Goal: Contribute content

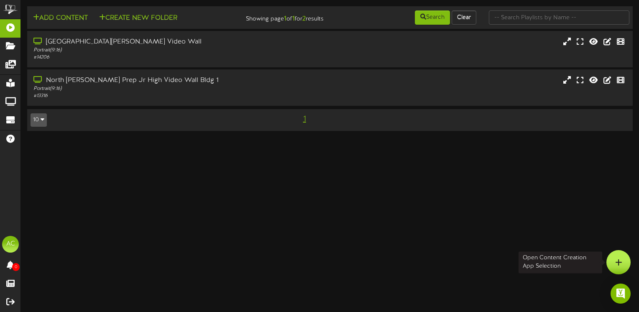
click at [621, 259] on icon at bounding box center [618, 263] width 7 height 8
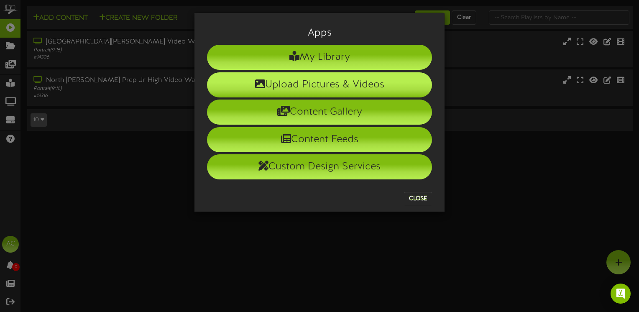
click at [305, 88] on li "Upload Pictures & Videos" at bounding box center [319, 84] width 225 height 25
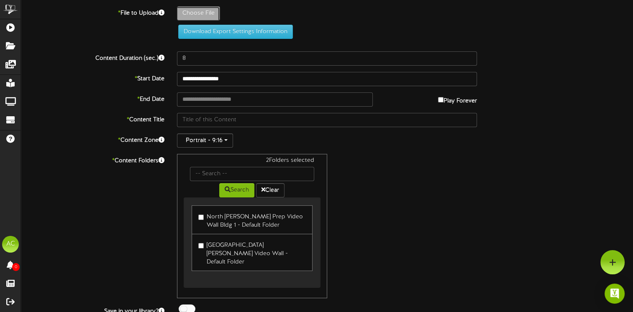
type input "**********"
type input "Screenshot23"
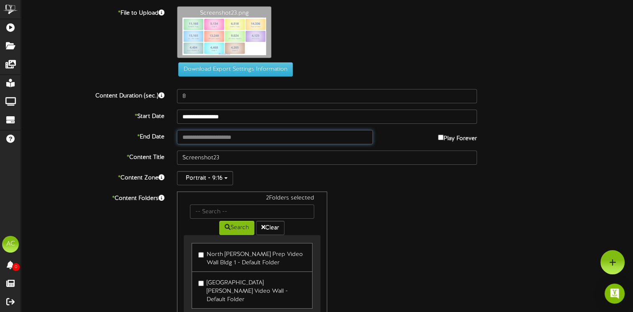
click at [218, 136] on input "text" at bounding box center [275, 137] width 196 height 14
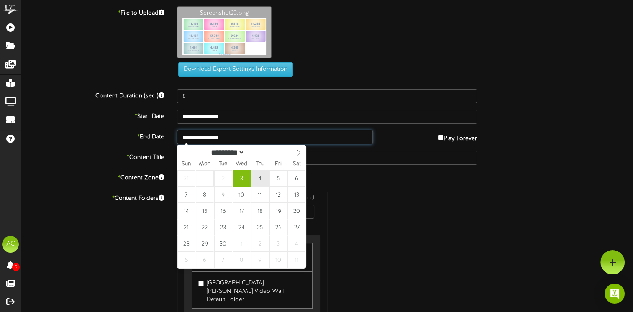
type input "**********"
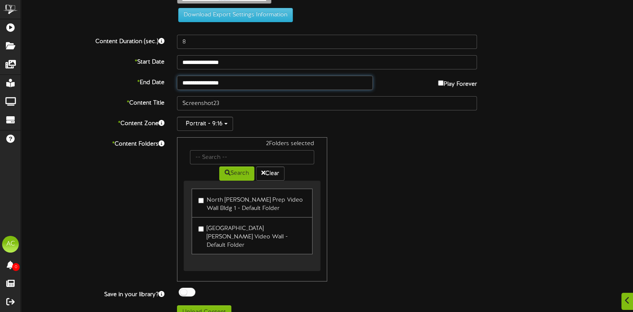
scroll to position [59, 0]
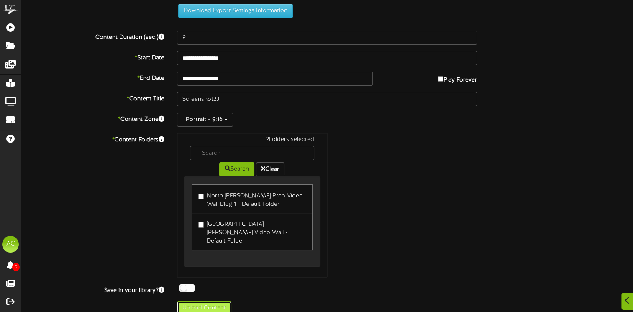
click at [211, 301] on button "Upload Content" at bounding box center [204, 308] width 54 height 14
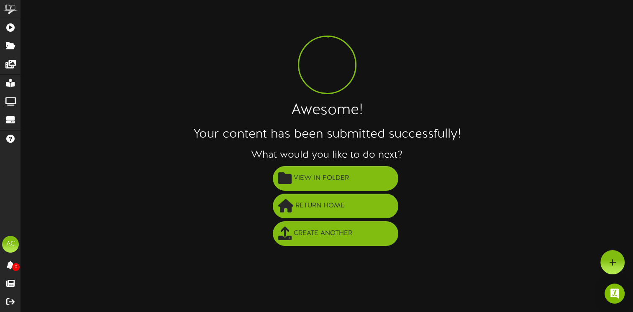
scroll to position [0, 0]
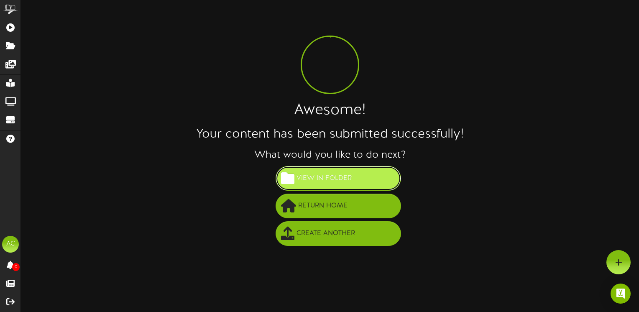
click at [317, 172] on span "View in Folder" at bounding box center [324, 179] width 59 height 14
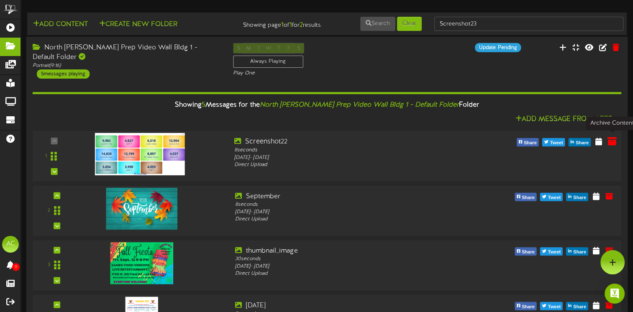
click at [613, 136] on icon at bounding box center [612, 140] width 9 height 9
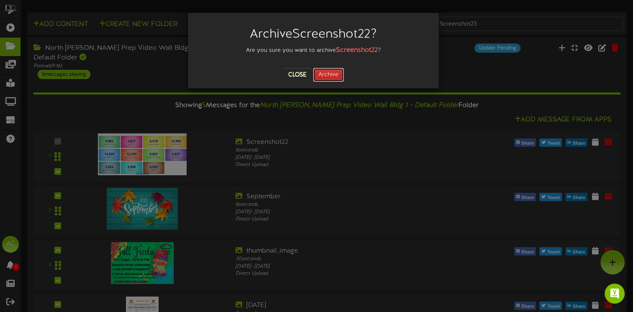
click at [330, 71] on button "Archive" at bounding box center [328, 75] width 31 height 14
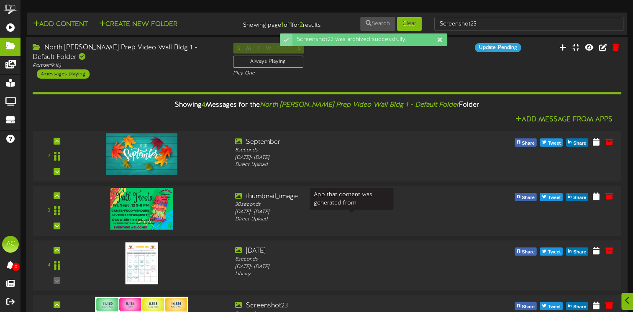
scroll to position [42, 0]
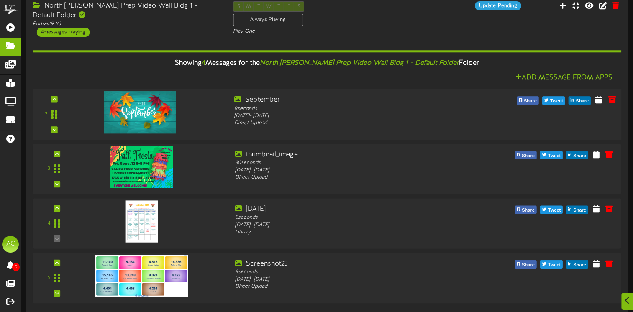
click at [152, 113] on img at bounding box center [140, 112] width 72 height 42
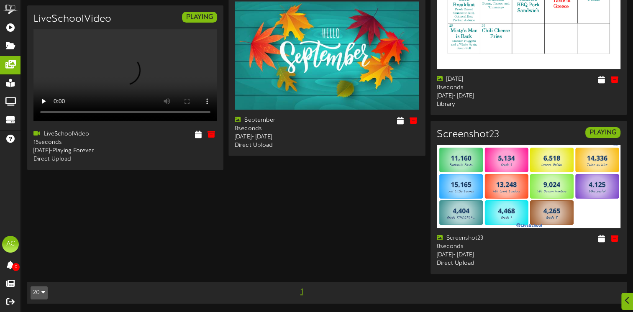
scroll to position [263, 0]
